Goal: Information Seeking & Learning: Find specific fact

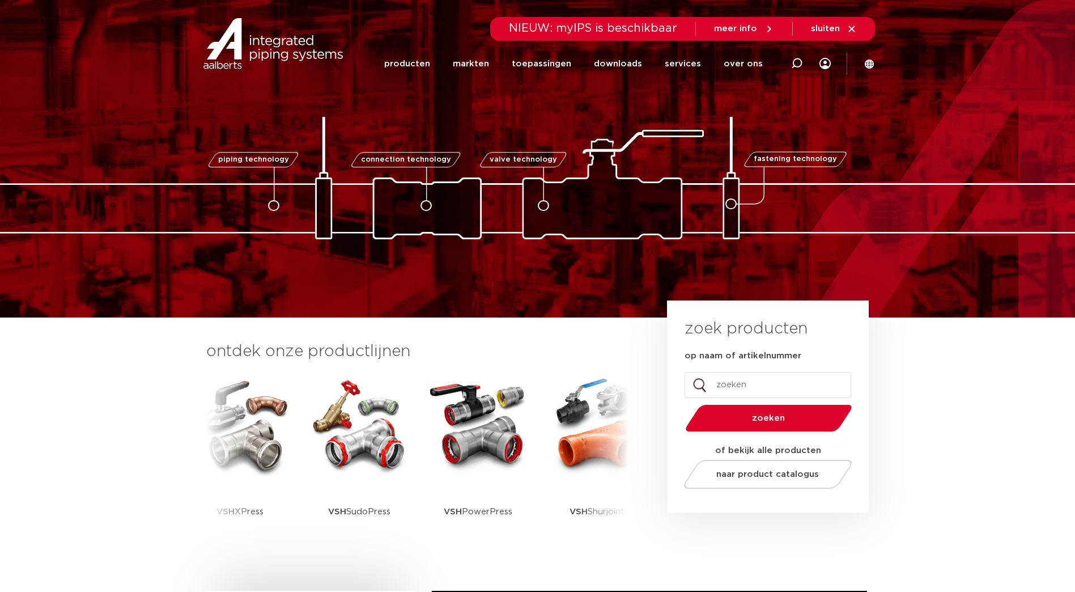
click at [774, 390] on input "op naam of artikelnummer" at bounding box center [768, 385] width 167 height 26
type input "6198005"
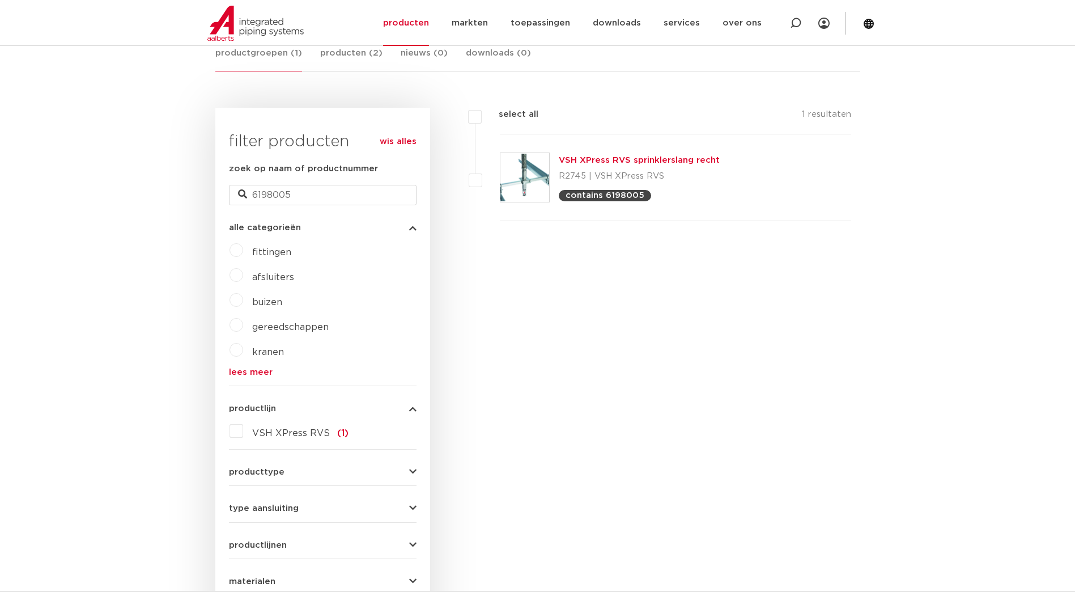
click at [644, 158] on link "VSH XPress RVS sprinklerslang recht" at bounding box center [639, 160] width 161 height 9
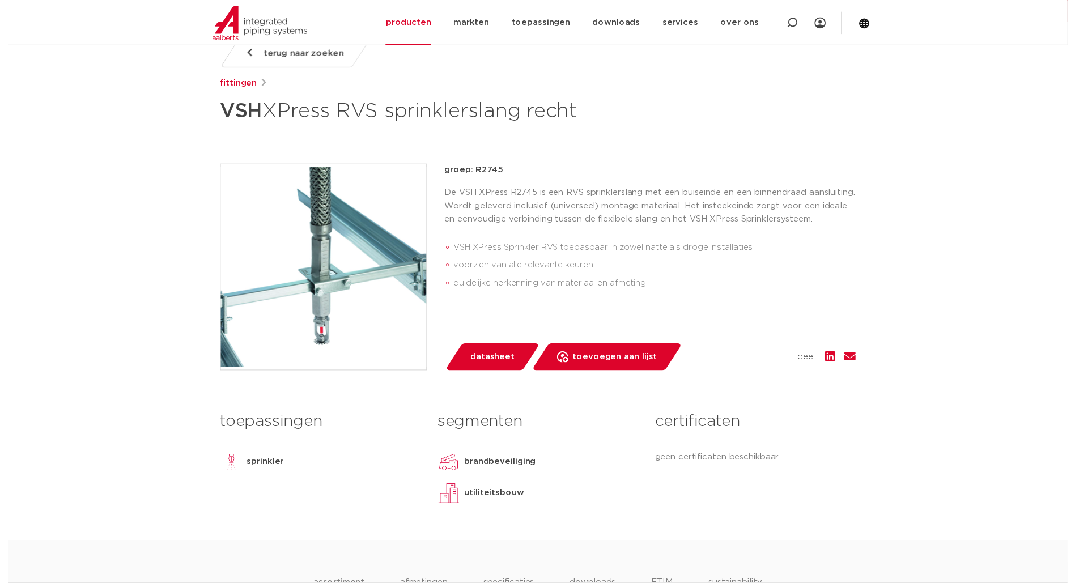
scroll to position [170, 0]
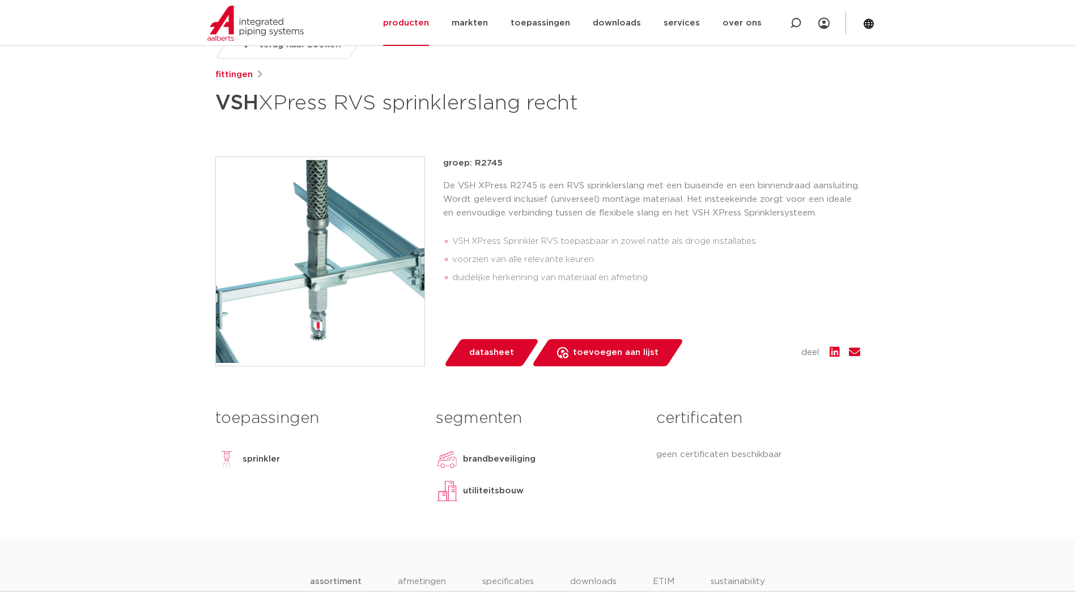
click at [489, 349] on span "datasheet" at bounding box center [491, 352] width 45 height 18
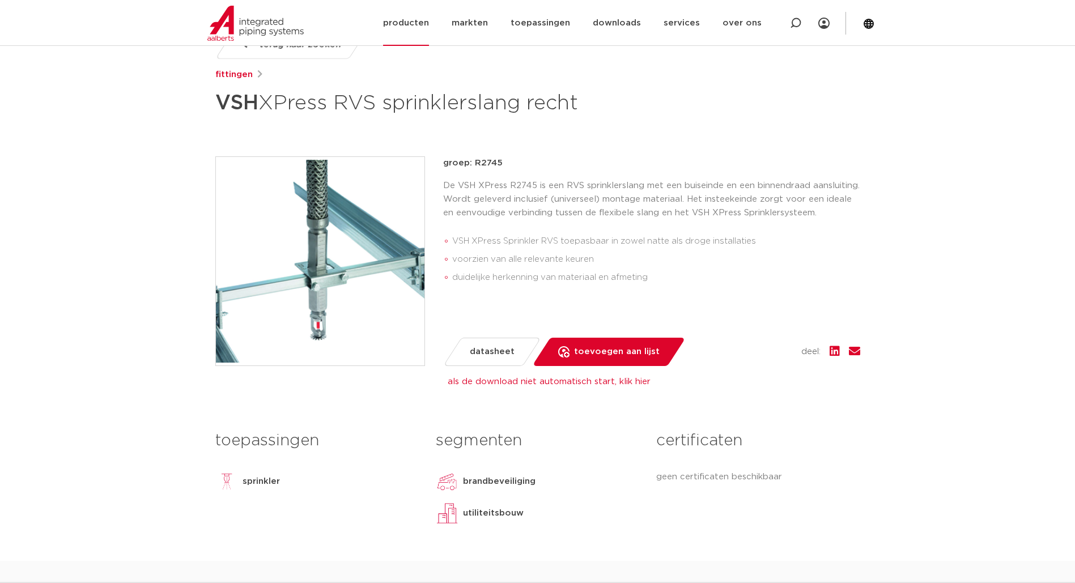
click at [429, 25] on link "producten" at bounding box center [406, 23] width 46 height 46
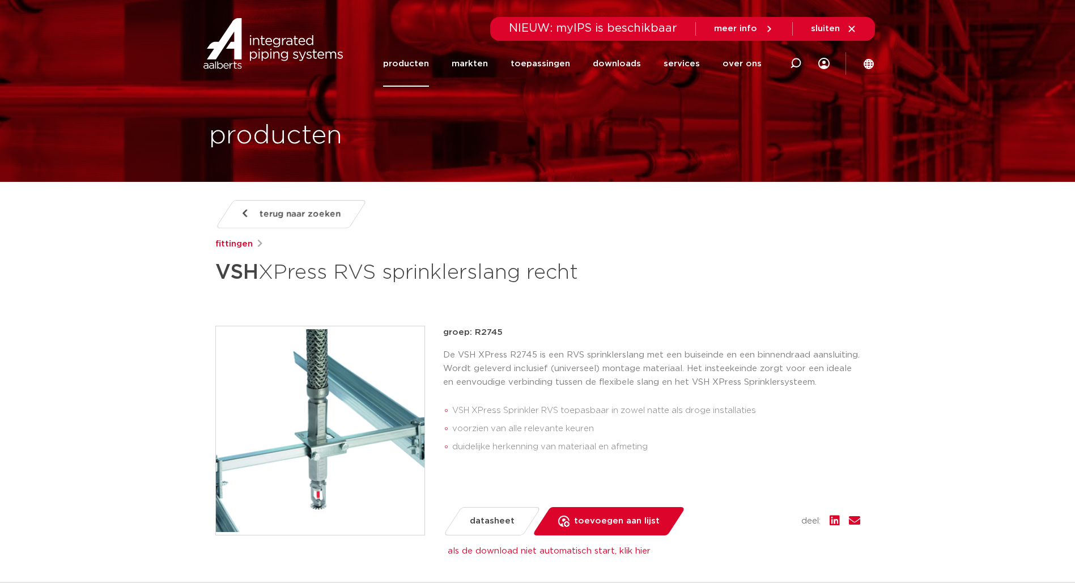
scroll to position [0, 0]
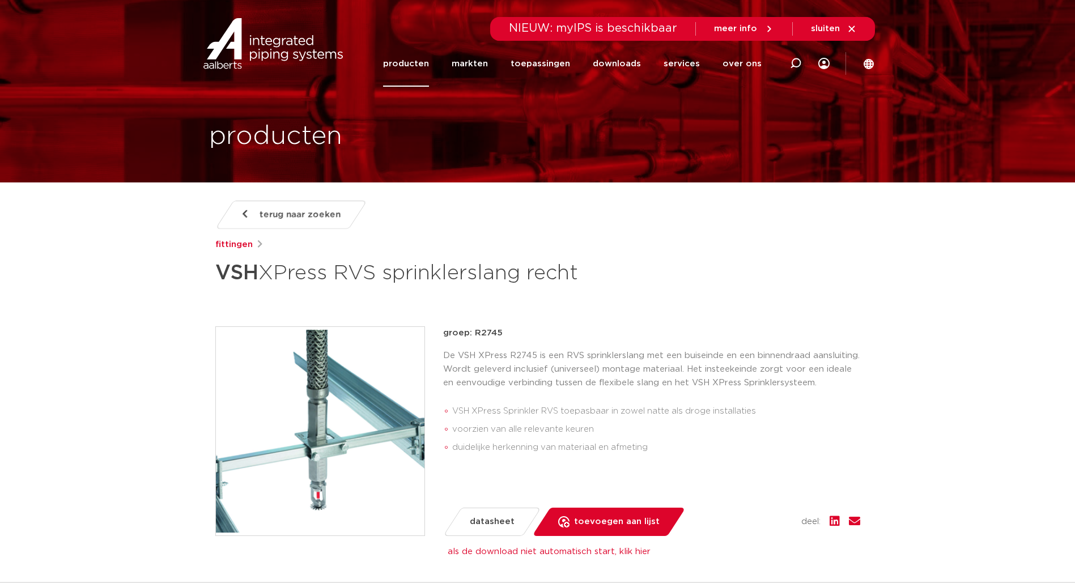
click at [412, 63] on link "producten" at bounding box center [406, 64] width 46 height 46
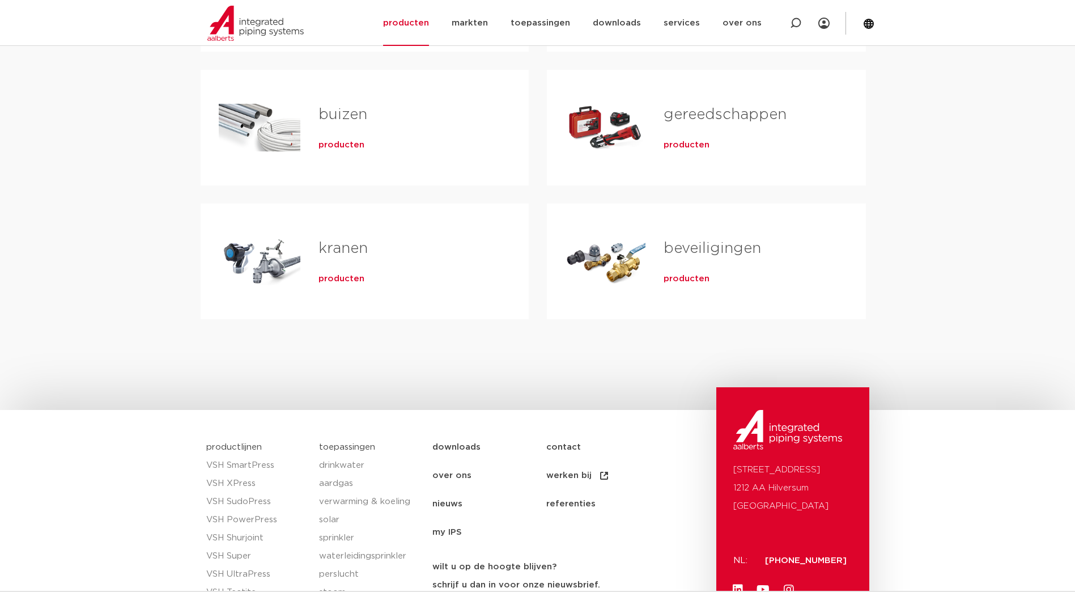
scroll to position [453, 0]
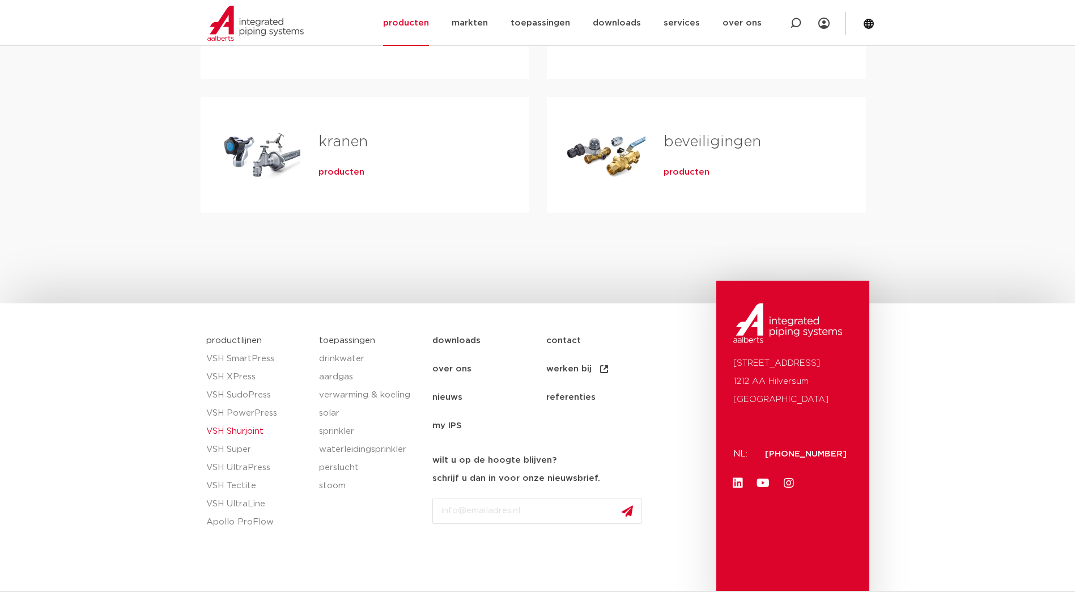
click at [261, 430] on link "VSH Shurjoint" at bounding box center [257, 431] width 102 height 18
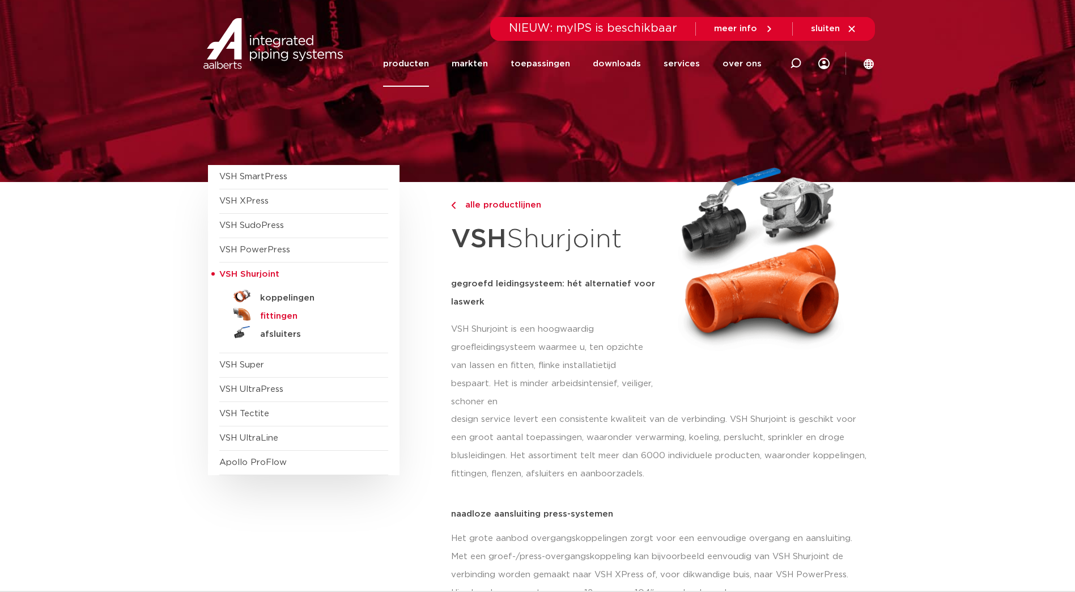
click at [286, 315] on h5 "fittingen" at bounding box center [316, 316] width 112 height 10
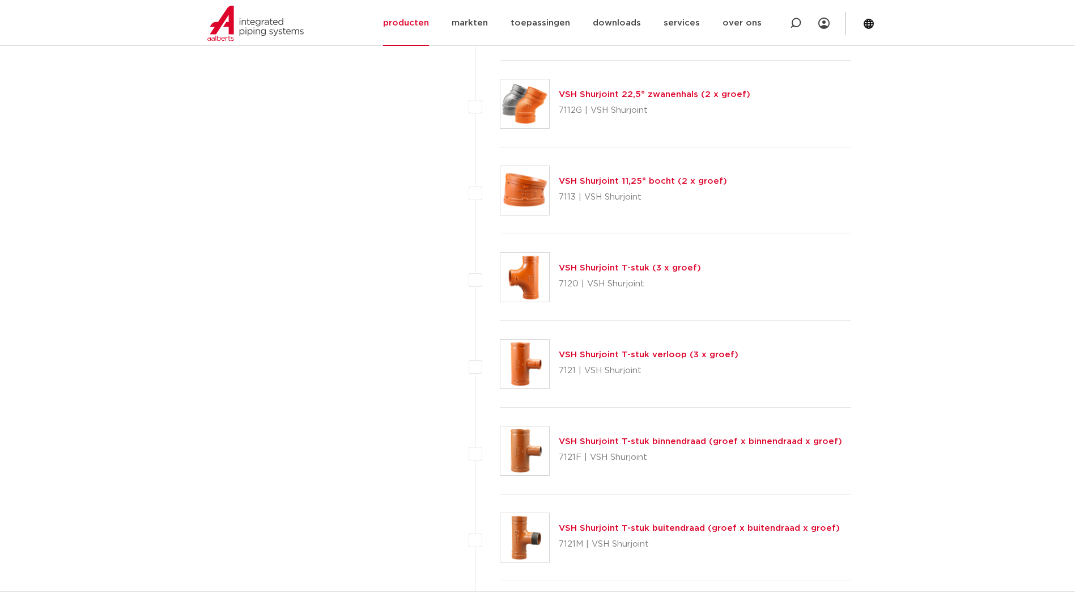
scroll to position [1134, 0]
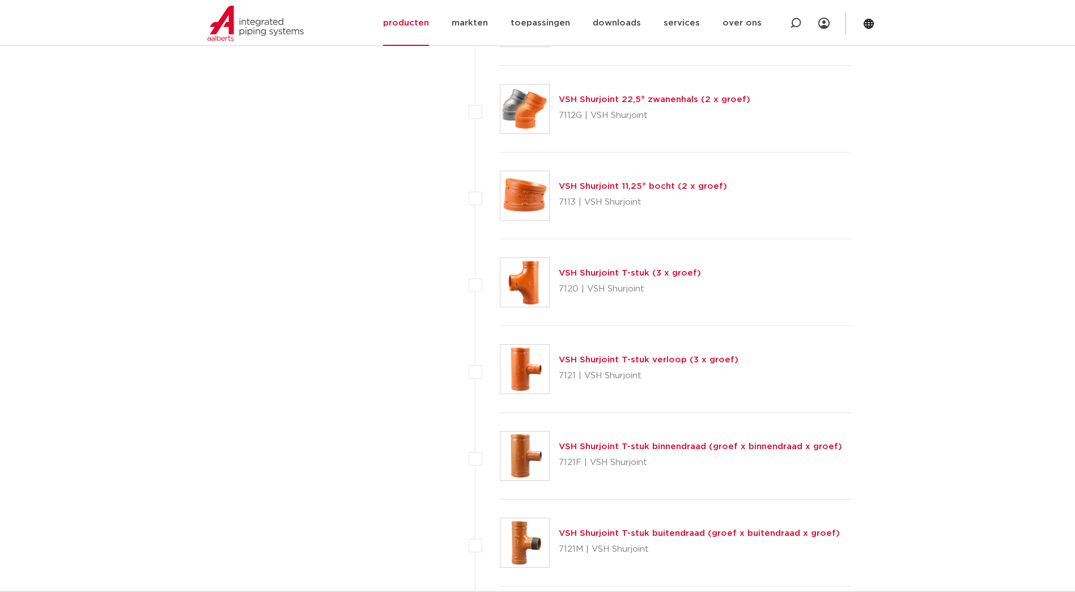
click at [629, 276] on link "VSH Shurjoint T-stuk (3 x groef)" at bounding box center [630, 273] width 142 height 9
click at [628, 273] on link "VSH Shurjoint T-stuk (3 x groef)" at bounding box center [630, 273] width 142 height 9
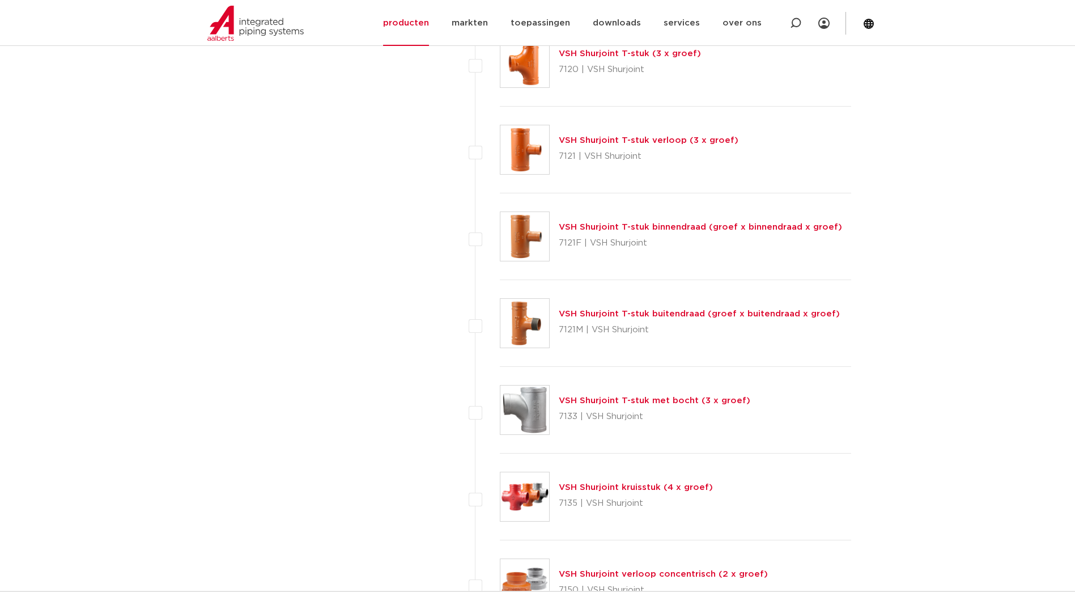
scroll to position [1360, 0]
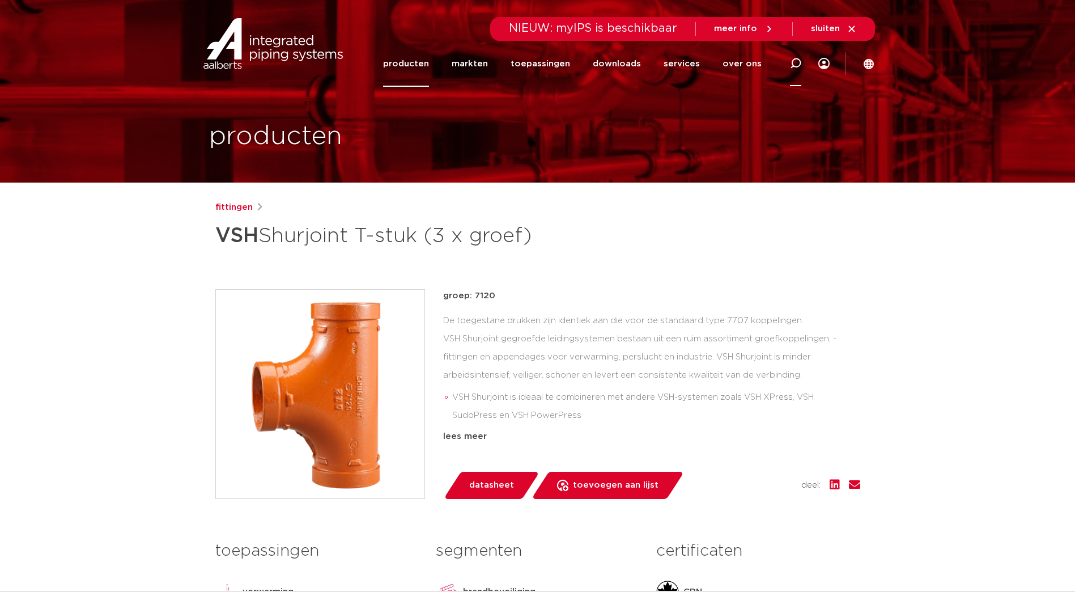
click at [798, 63] on icon at bounding box center [795, 63] width 11 height 11
click at [229, 205] on link "fittingen" at bounding box center [233, 208] width 37 height 14
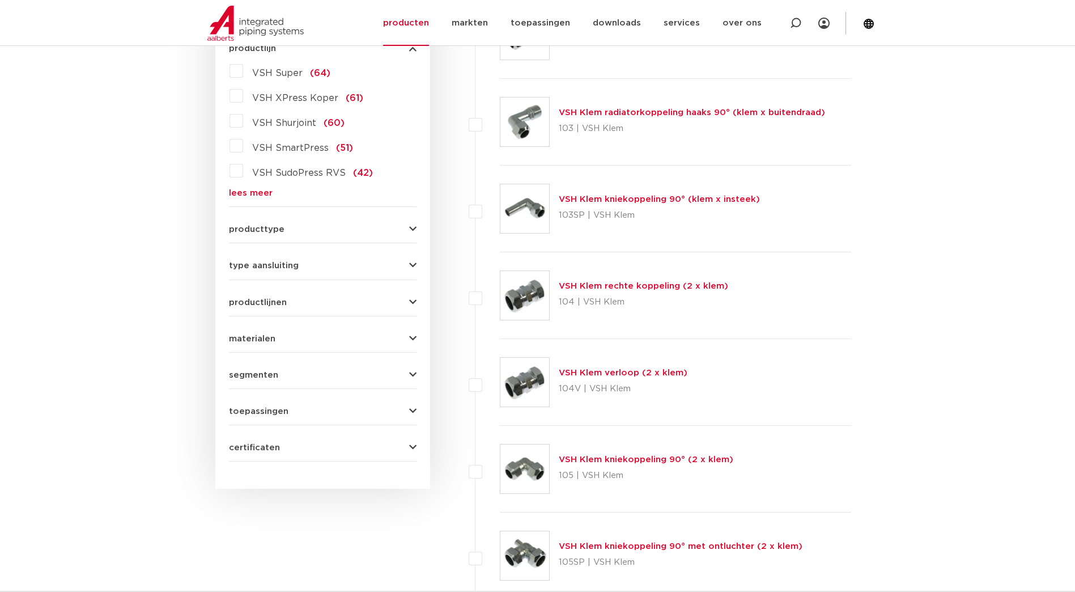
scroll to position [283, 0]
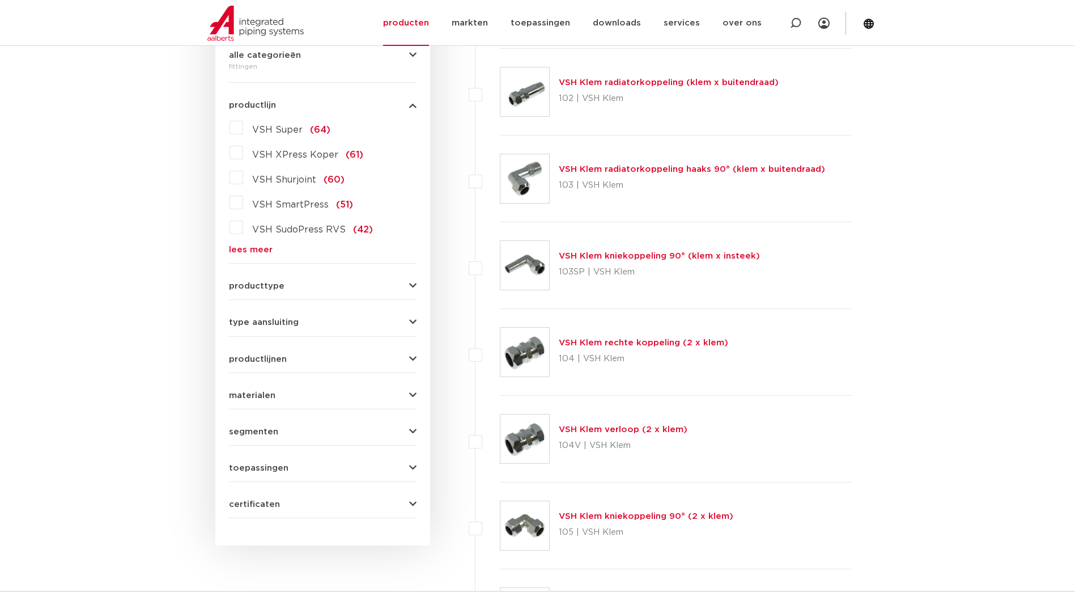
click at [243, 177] on label "VSH Shurjoint (60)" at bounding box center [293, 177] width 101 height 18
click at [0, 0] on input "VSH Shurjoint (60)" at bounding box center [0, 0] width 0 height 0
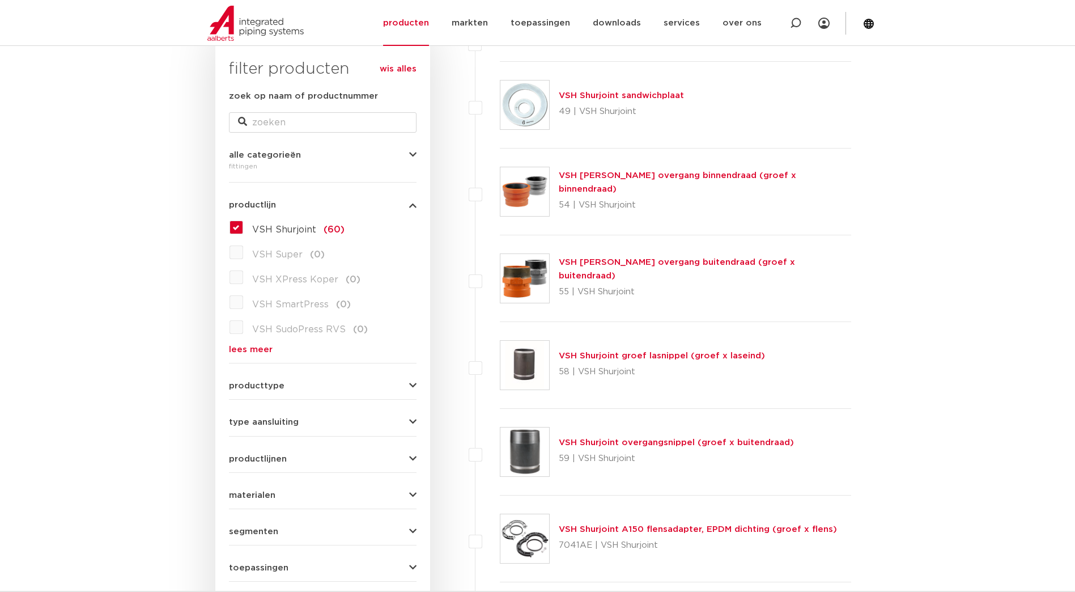
scroll to position [113, 0]
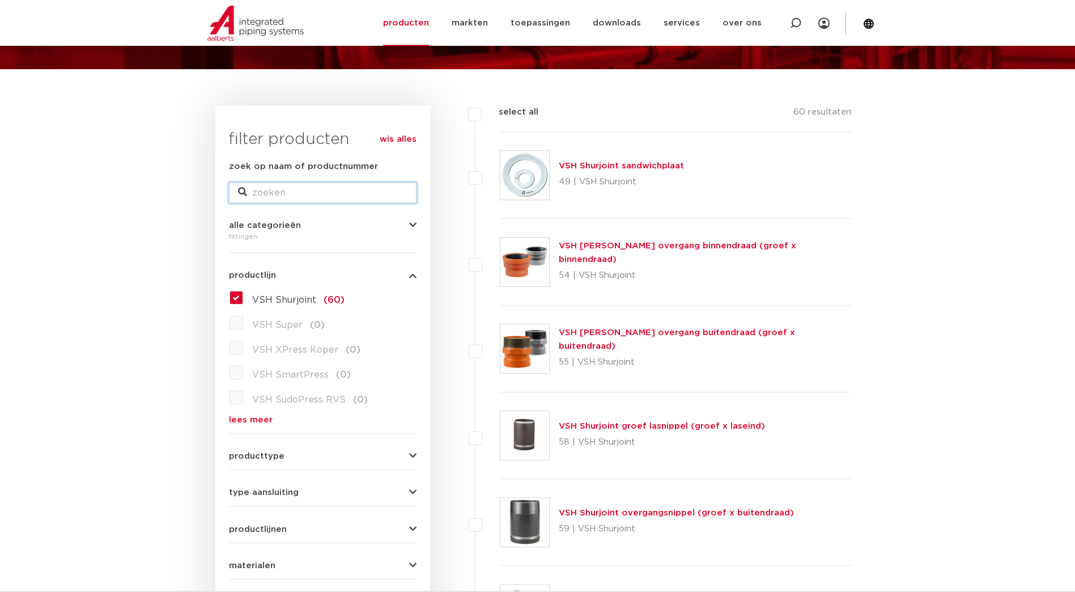
click at [305, 192] on input "zoek op naam of productnummer" at bounding box center [323, 192] width 188 height 20
type input "1711000A4001"
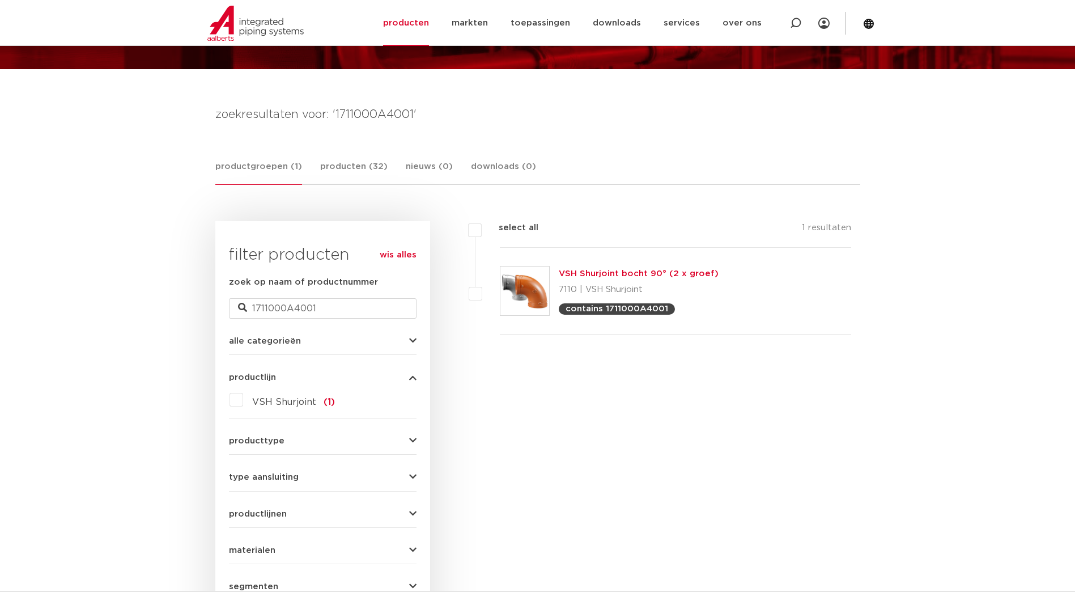
click at [619, 282] on p "7110 | VSH Shurjoint" at bounding box center [639, 290] width 160 height 18
click at [629, 271] on link "VSH Shurjoint bocht 90° (2 x groef)" at bounding box center [639, 273] width 160 height 9
click at [630, 270] on link "VSH Shurjoint bocht 90° (2 x groef)" at bounding box center [639, 273] width 160 height 9
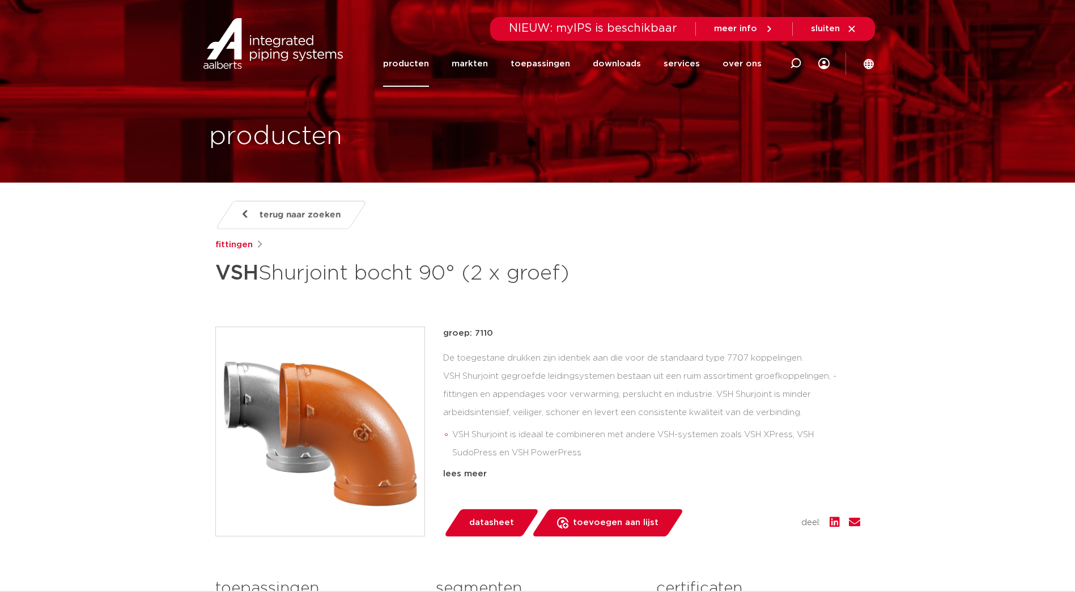
click at [265, 213] on span "terug naar zoeken" at bounding box center [300, 215] width 81 height 18
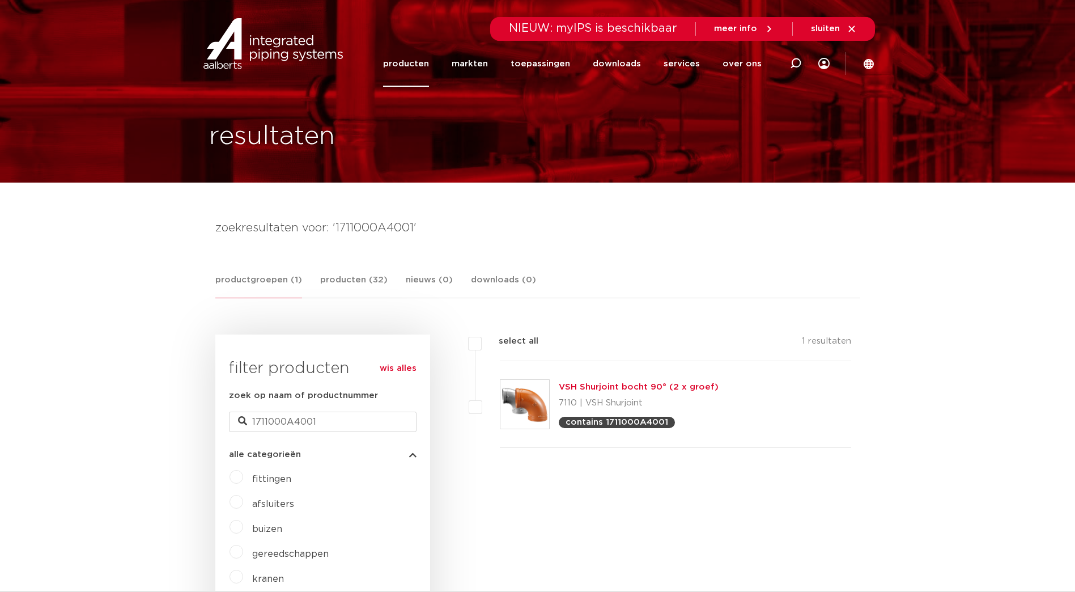
click at [257, 275] on link "productgroepen (1)" at bounding box center [258, 285] width 87 height 25
click at [426, 62] on link "producten" at bounding box center [406, 64] width 46 height 46
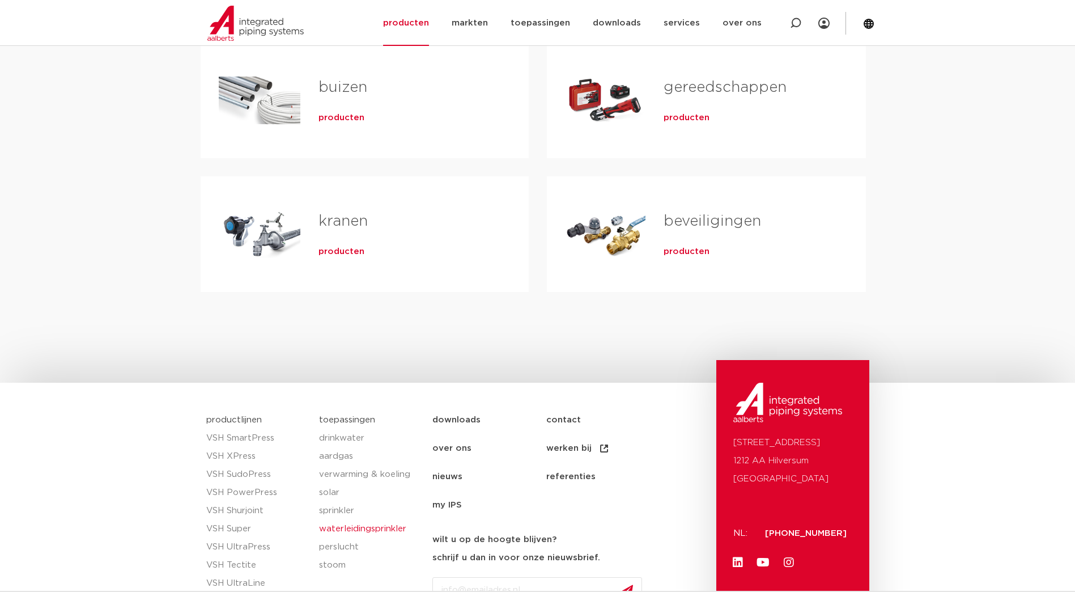
scroll to position [453, 0]
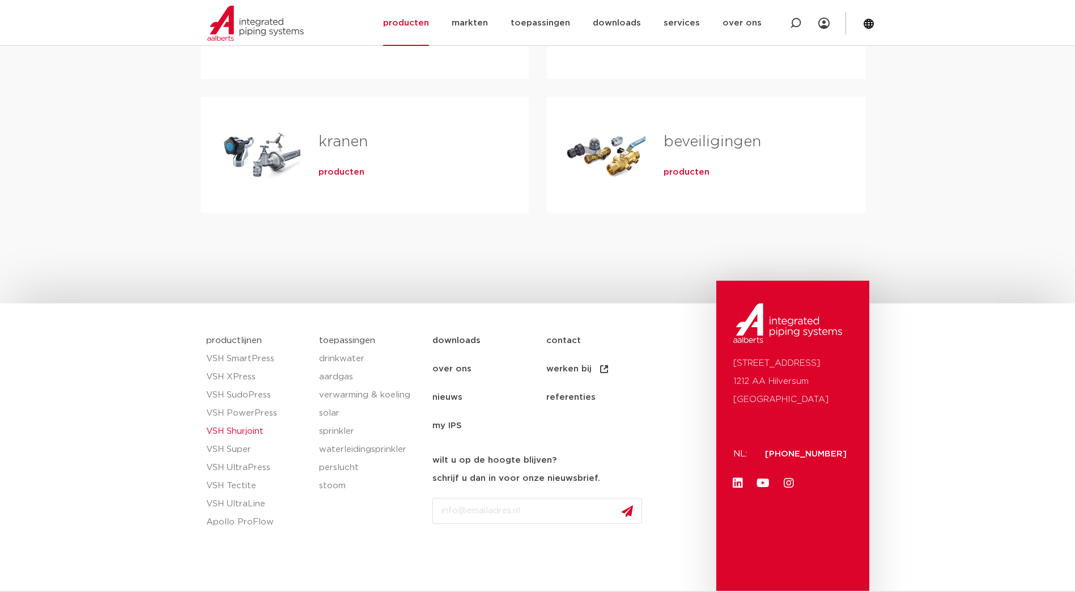
click at [256, 434] on link "VSH Shurjoint" at bounding box center [257, 431] width 102 height 18
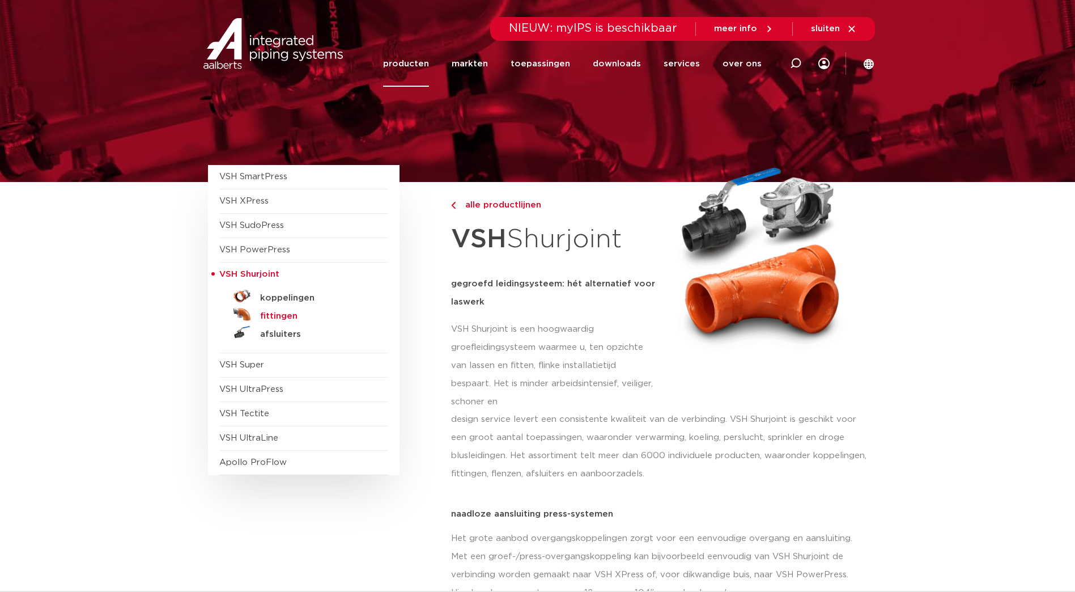
click at [283, 314] on h5 "fittingen" at bounding box center [316, 316] width 112 height 10
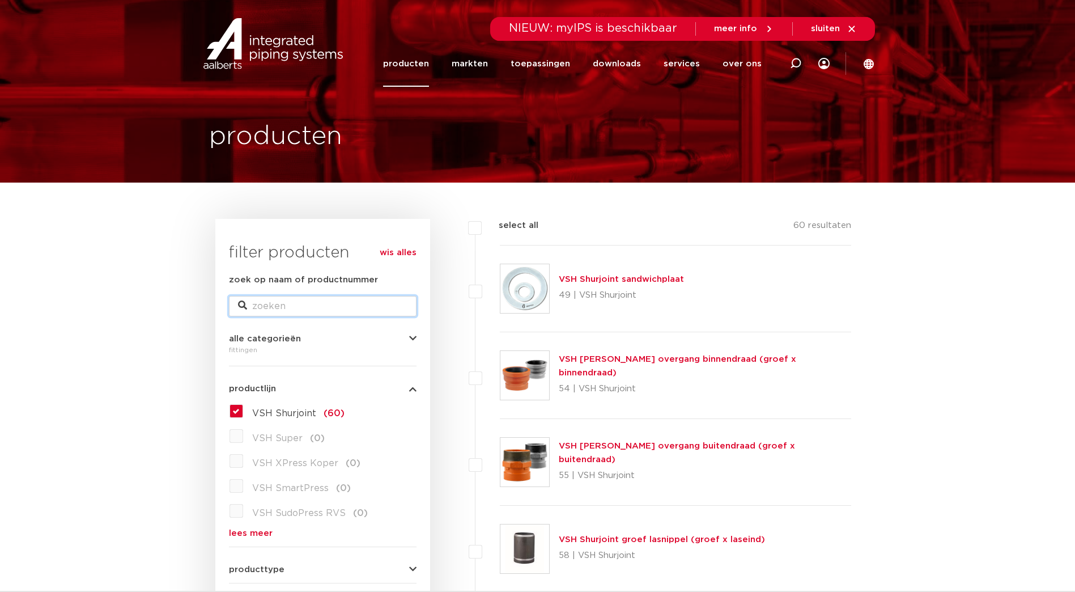
click at [317, 307] on input "zoek op naam of productnummer" at bounding box center [323, 306] width 188 height 20
type input "355.6"
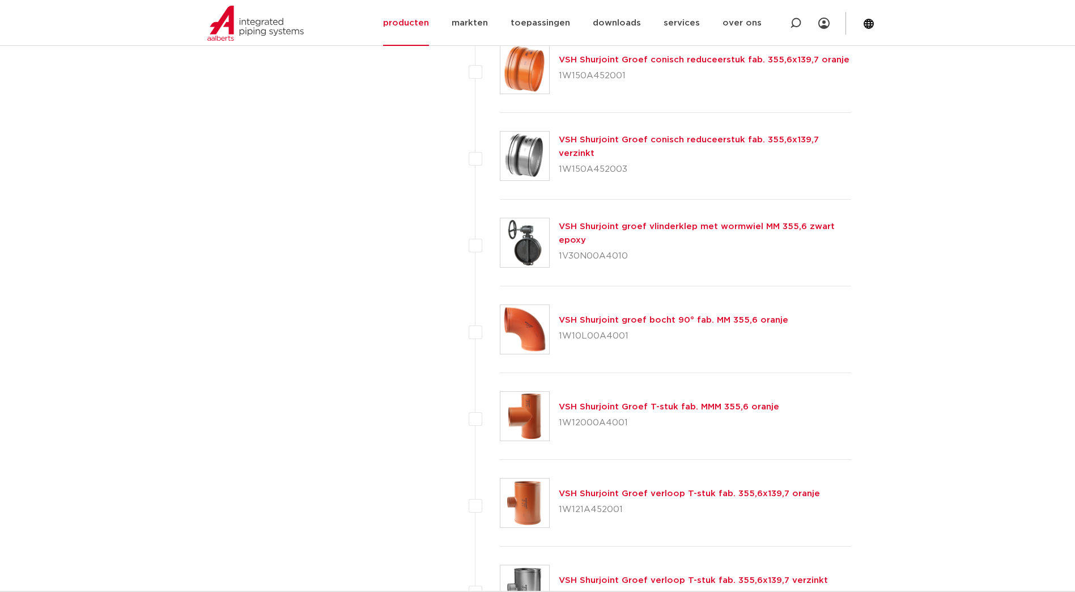
scroll to position [1134, 0]
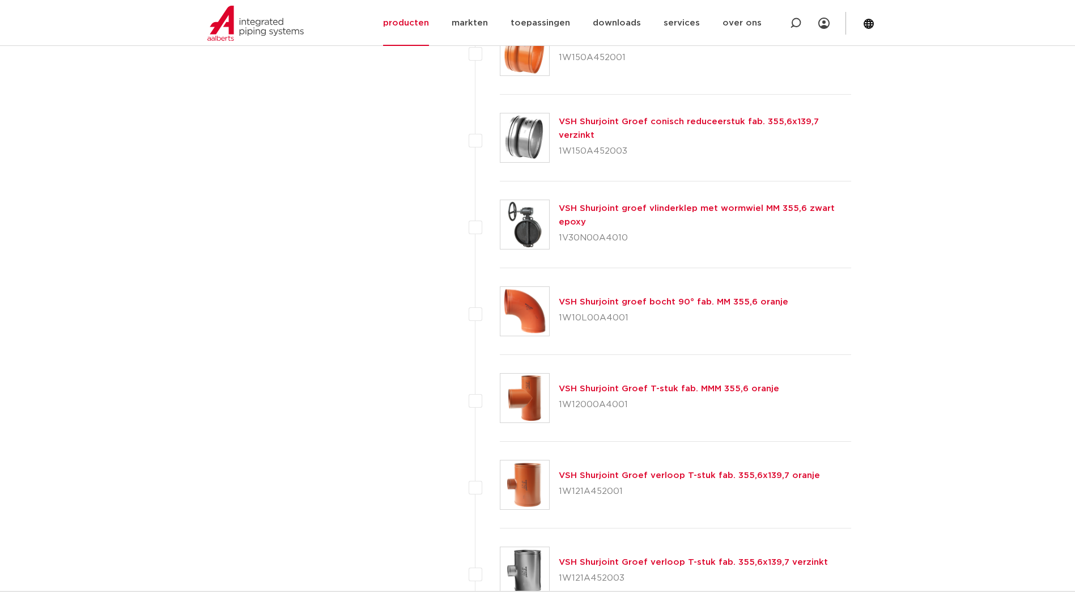
click at [657, 386] on link "VSH Shurjoint Groef T-stuk fab. MMM 355,6 oranje" at bounding box center [669, 388] width 220 height 9
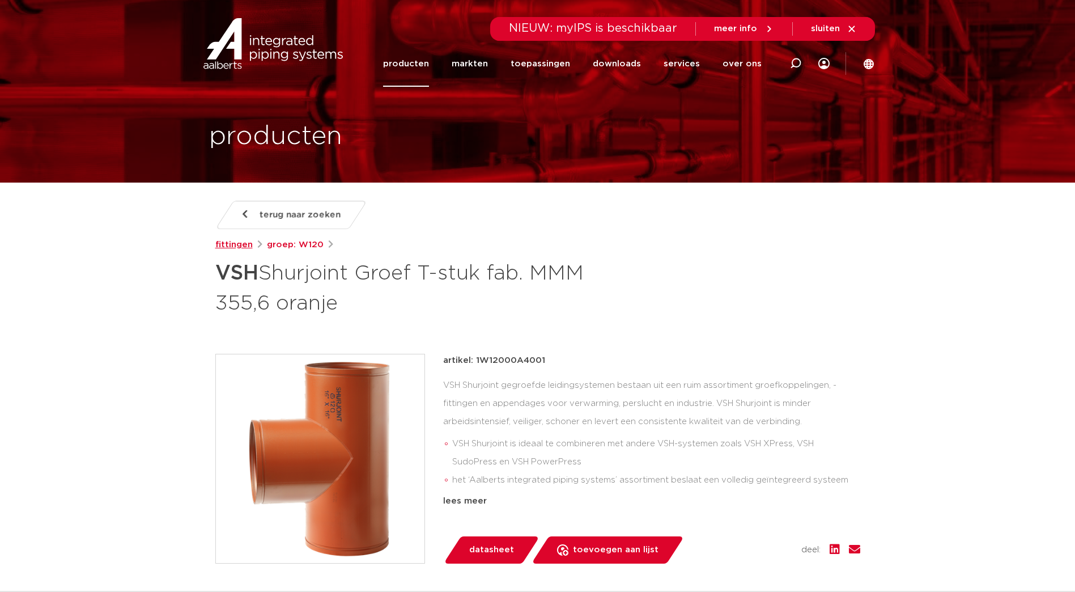
click at [250, 246] on link "fittingen" at bounding box center [233, 245] width 37 height 14
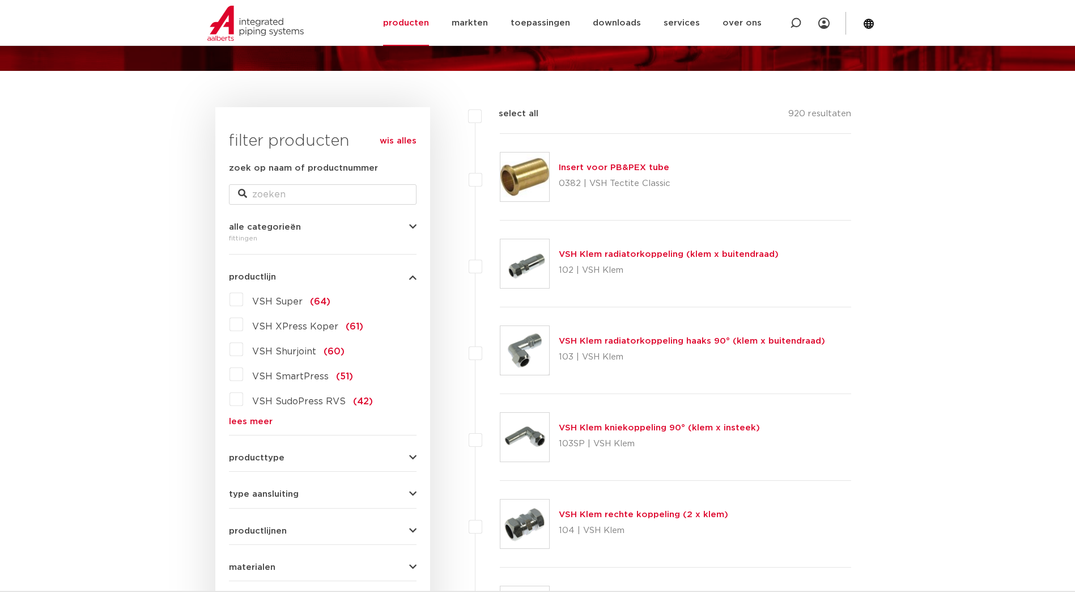
scroll to position [113, 0]
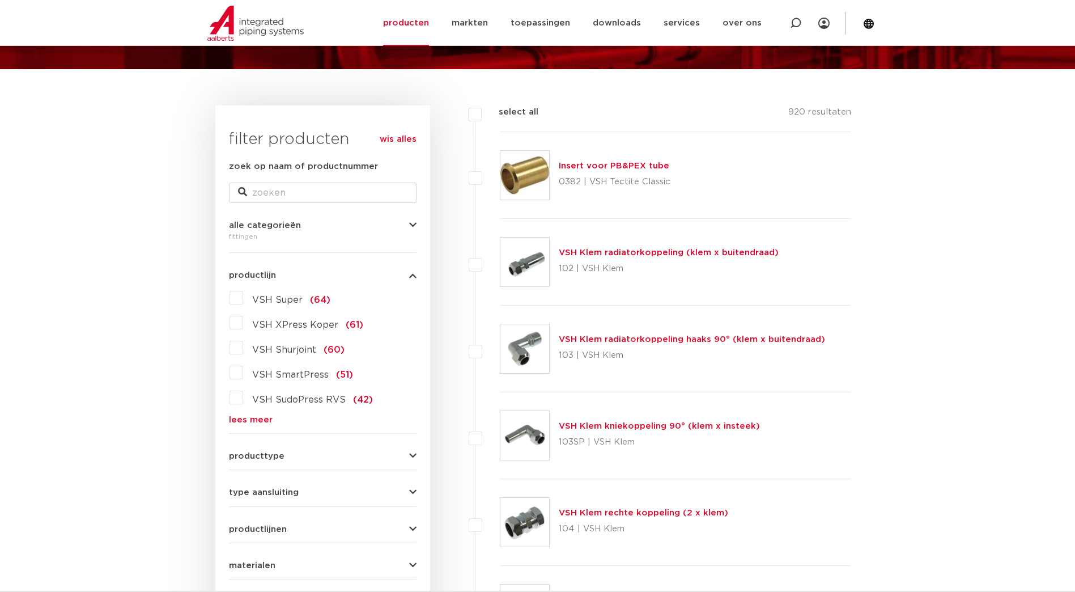
click at [291, 350] on span "VSH Shurjoint" at bounding box center [284, 349] width 64 height 9
click at [0, 0] on input "VSH Shurjoint (60)" at bounding box center [0, 0] width 0 height 0
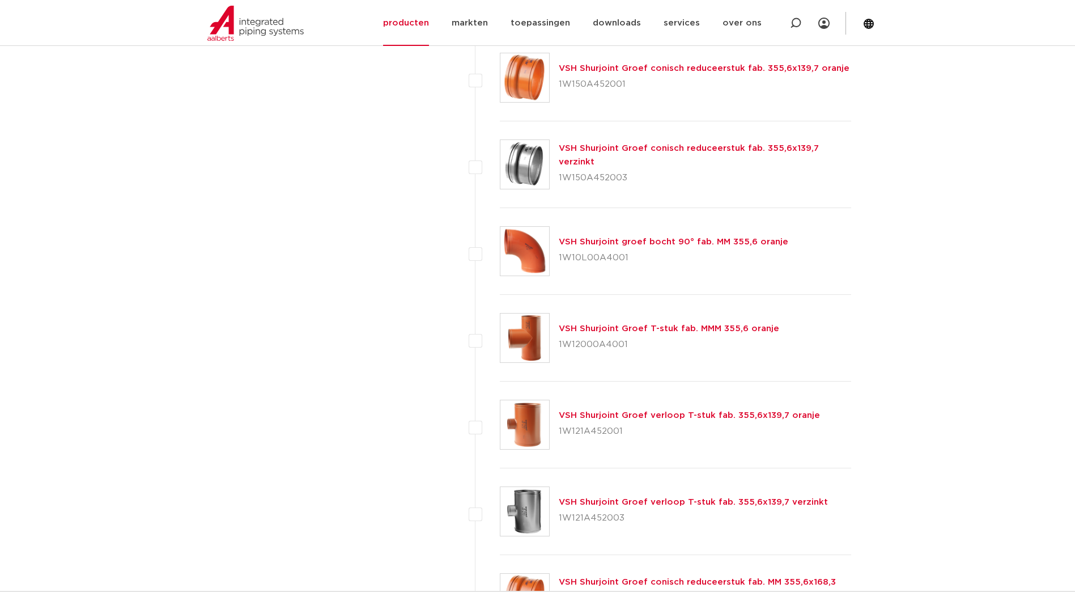
scroll to position [1077, 0]
